Goal: Transaction & Acquisition: Subscribe to service/newsletter

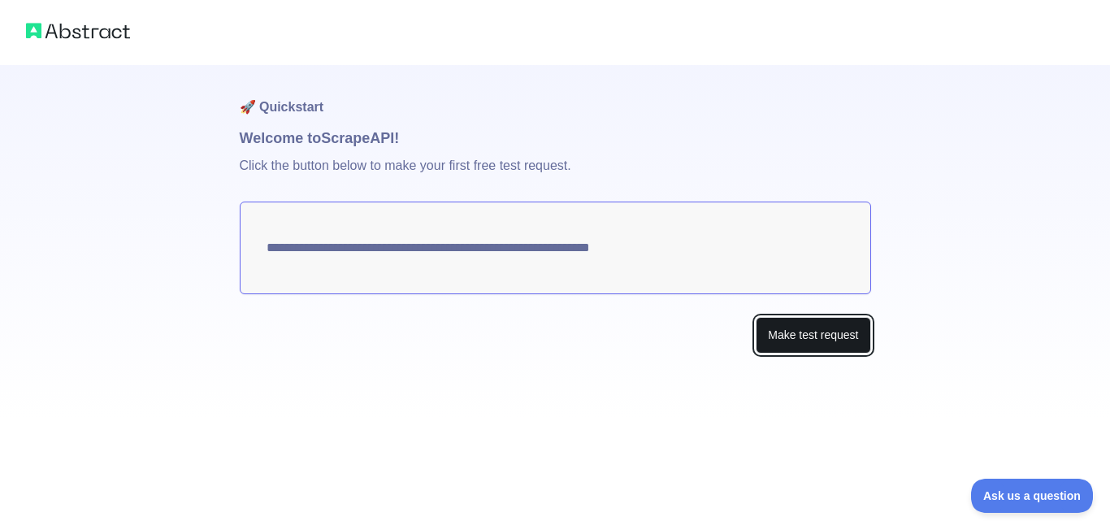
click at [795, 332] on button "Make test request" at bounding box center [812, 335] width 115 height 37
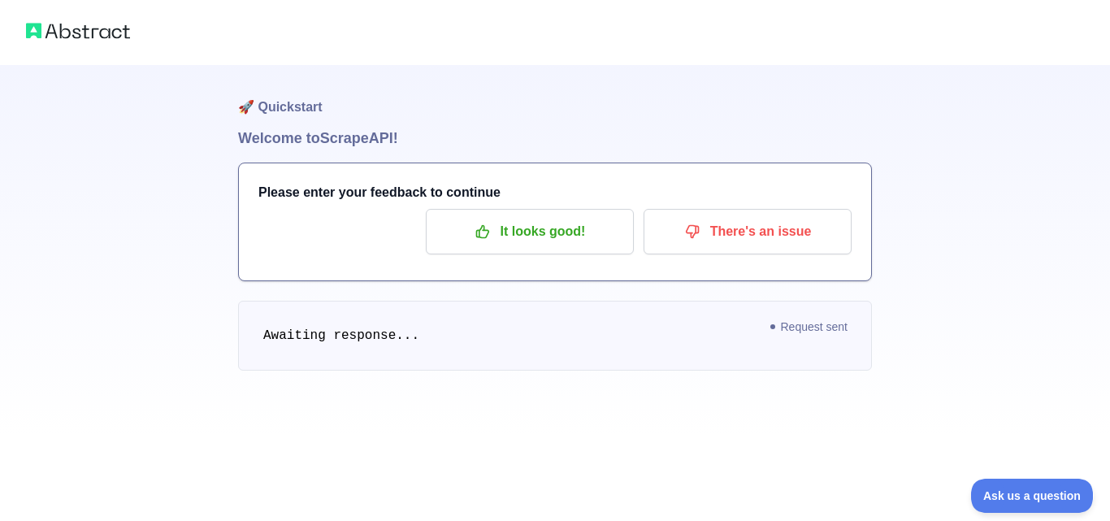
click at [285, 339] on span "Awaiting response..." at bounding box center [341, 335] width 156 height 15
click at [1067, 146] on div "🚀 Quickstart Welcome to Scrape API! Please enter your feedback to continue It l…" at bounding box center [555, 217] width 1110 height 435
click at [1000, 269] on div "🚀 Quickstart Welcome to Scrape API! Please enter your feedback to continue It l…" at bounding box center [555, 217] width 1110 height 435
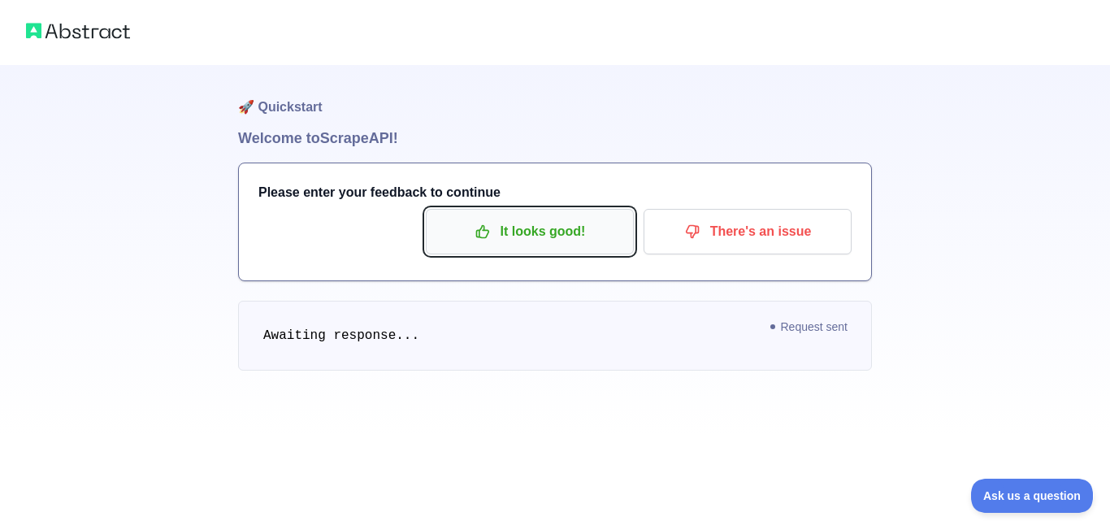
click at [529, 239] on p "It looks good!" at bounding box center [530, 232] width 184 height 28
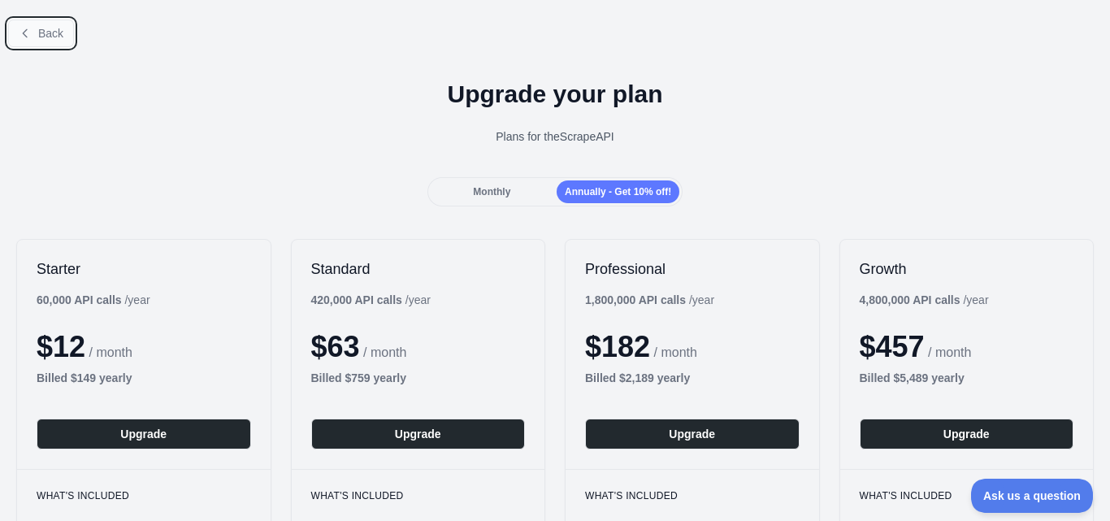
click at [60, 33] on span "Back" at bounding box center [50, 33] width 25 height 13
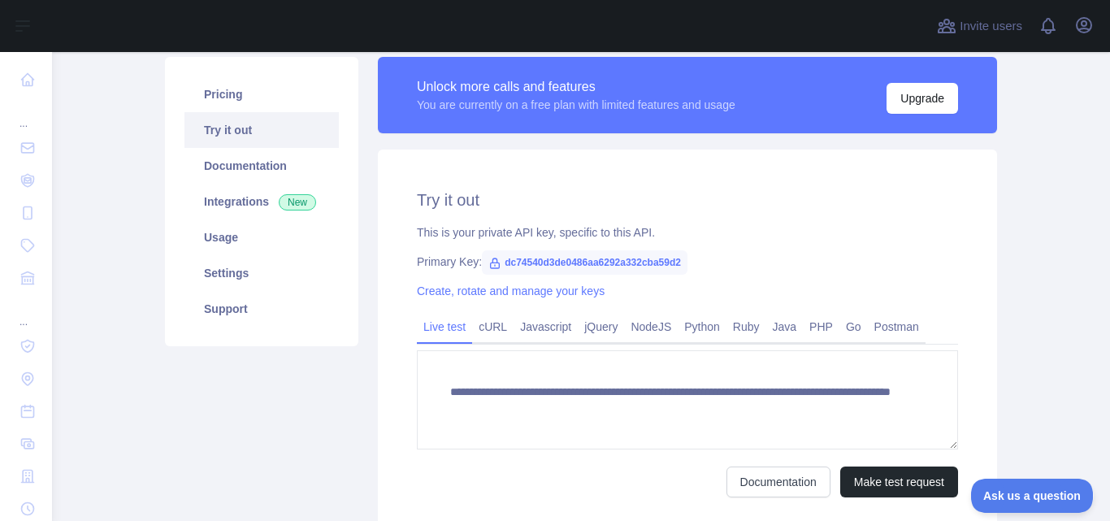
scroll to position [213, 0]
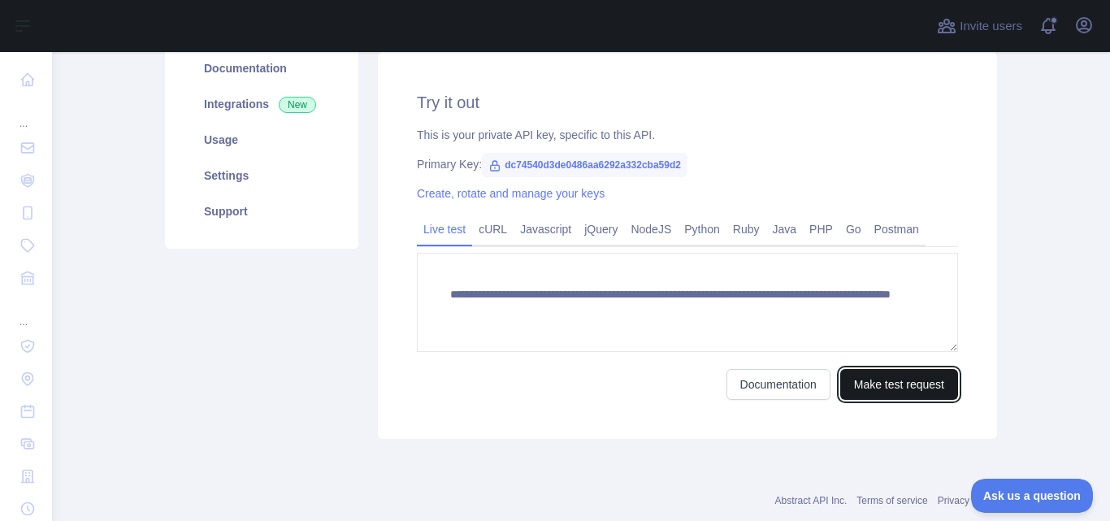
click at [891, 392] on button "Make test request" at bounding box center [899, 384] width 118 height 31
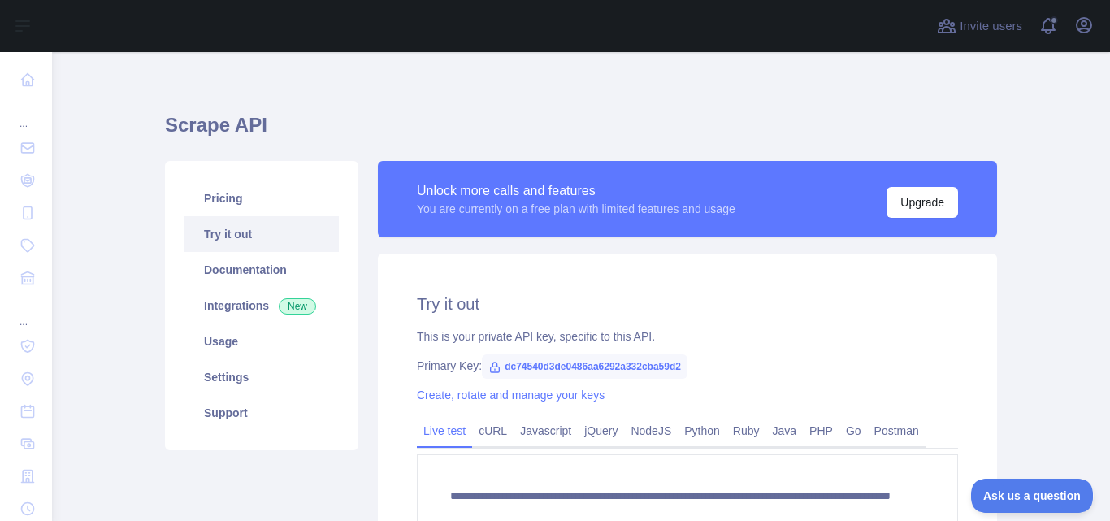
scroll to position [2, 0]
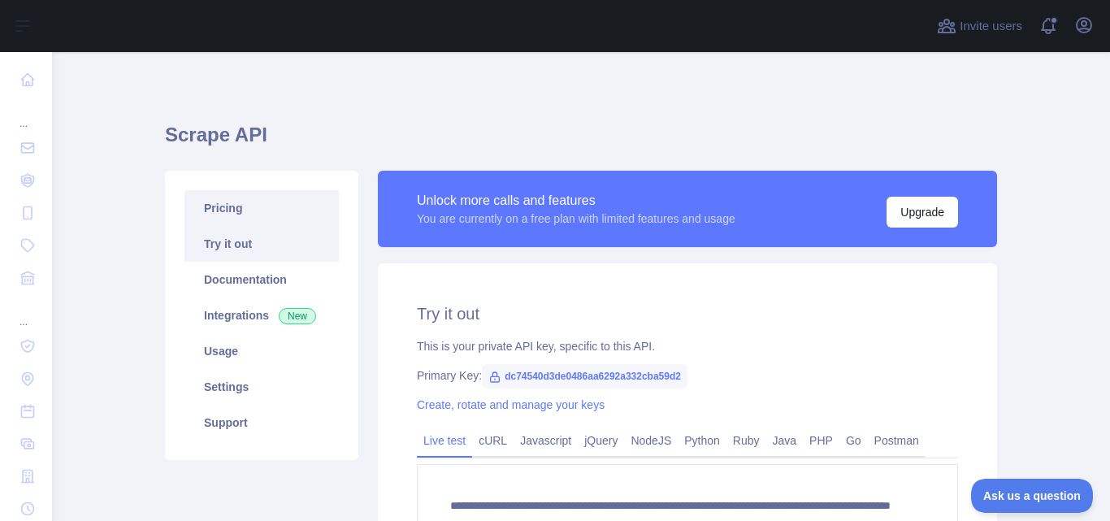
click at [260, 221] on link "Pricing" at bounding box center [261, 208] width 154 height 36
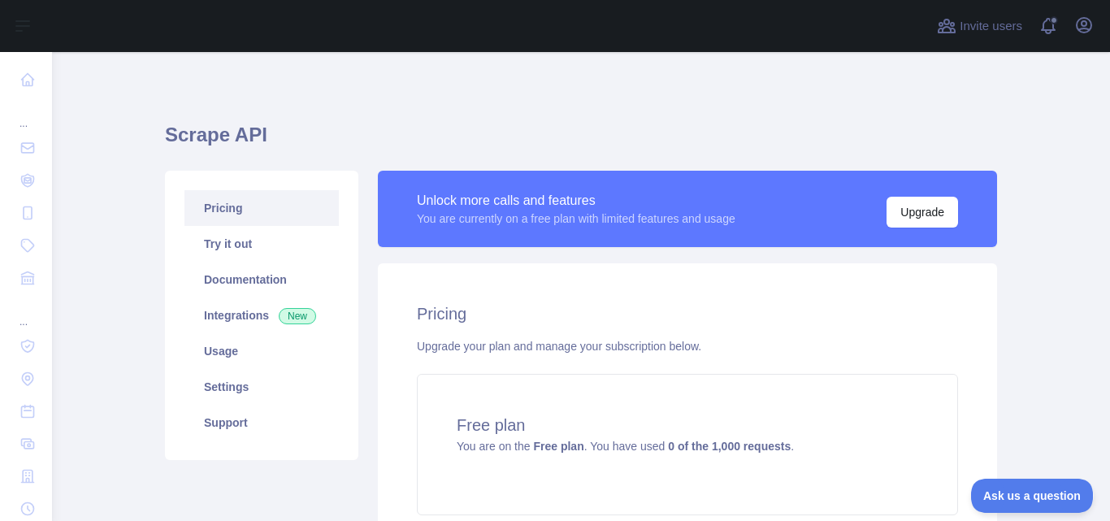
scroll to position [28, 0]
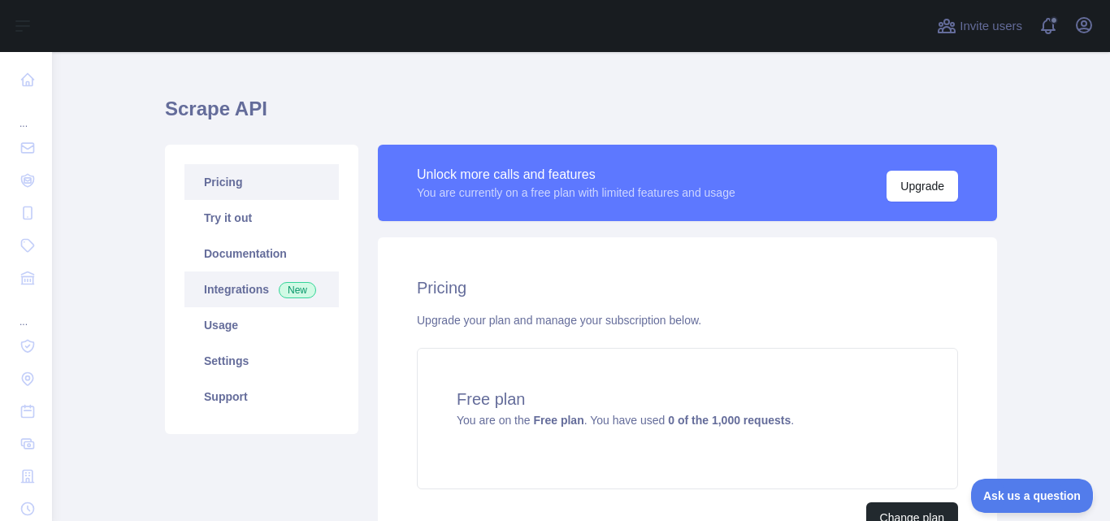
click at [213, 303] on link "Integrations New" at bounding box center [261, 289] width 154 height 36
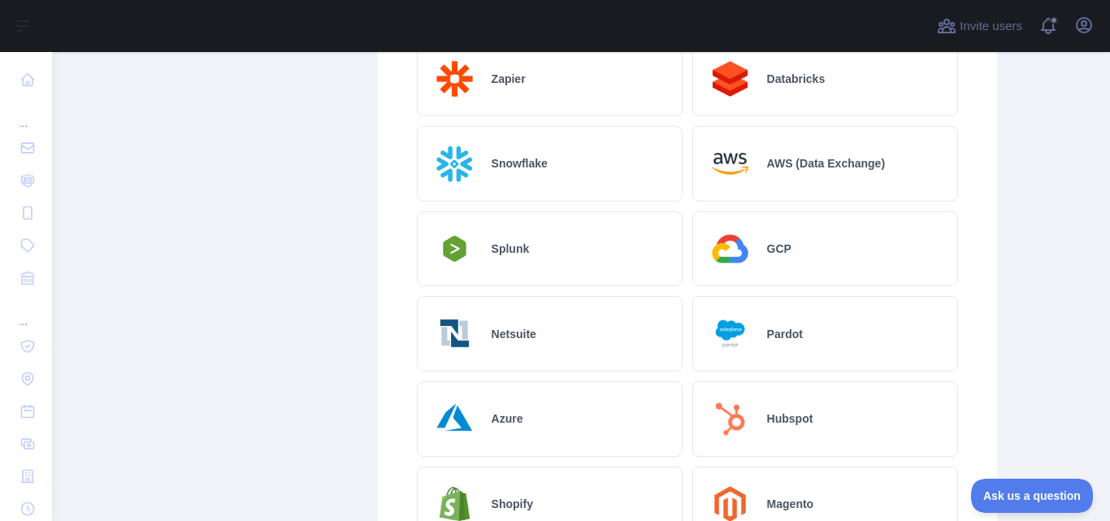
scroll to position [432, 0]
